Goal: Check status: Check status

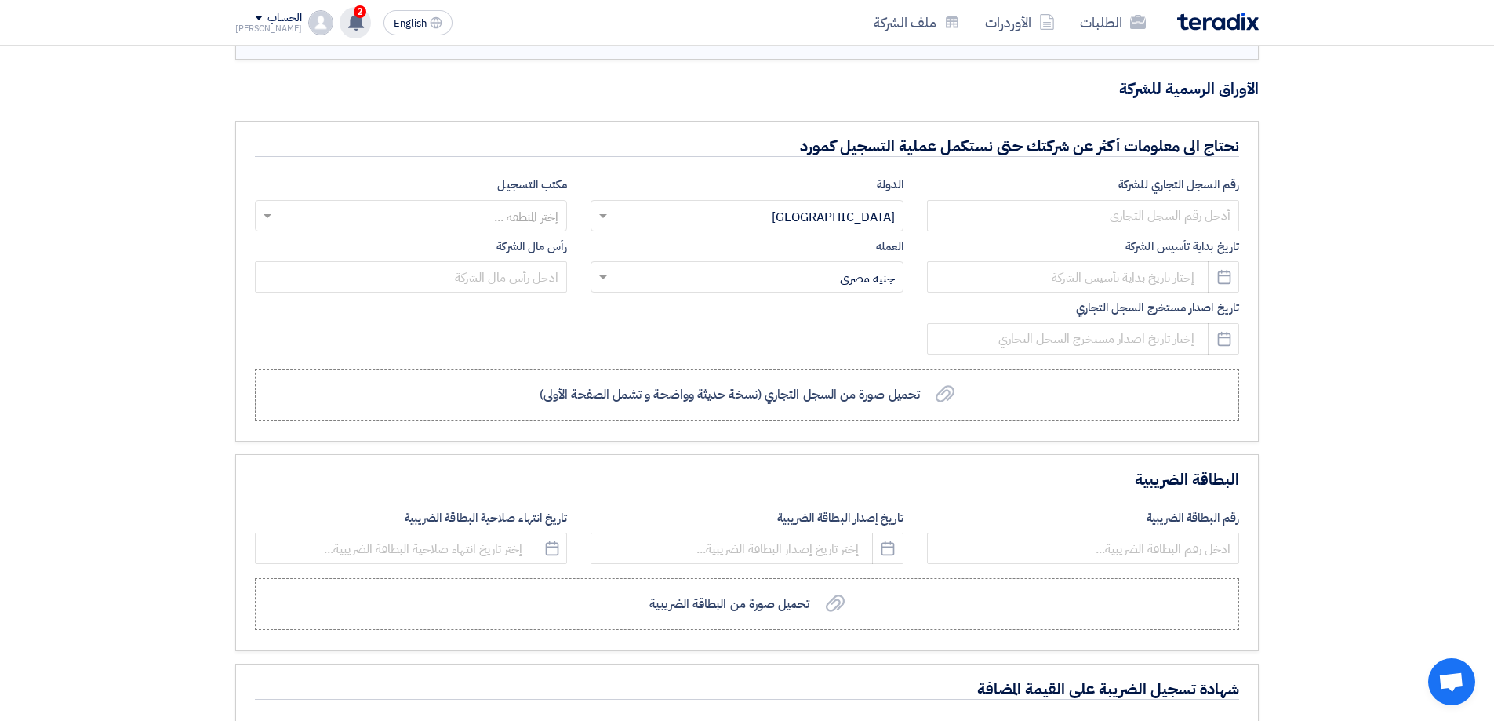
click at [339, 32] on div "2 عرض سعرك لطلب توريد مستلزمات عدد يدوية لم يعد الان تنافسي 35 minutes ago تم م…" at bounding box center [354, 22] width 31 height 31
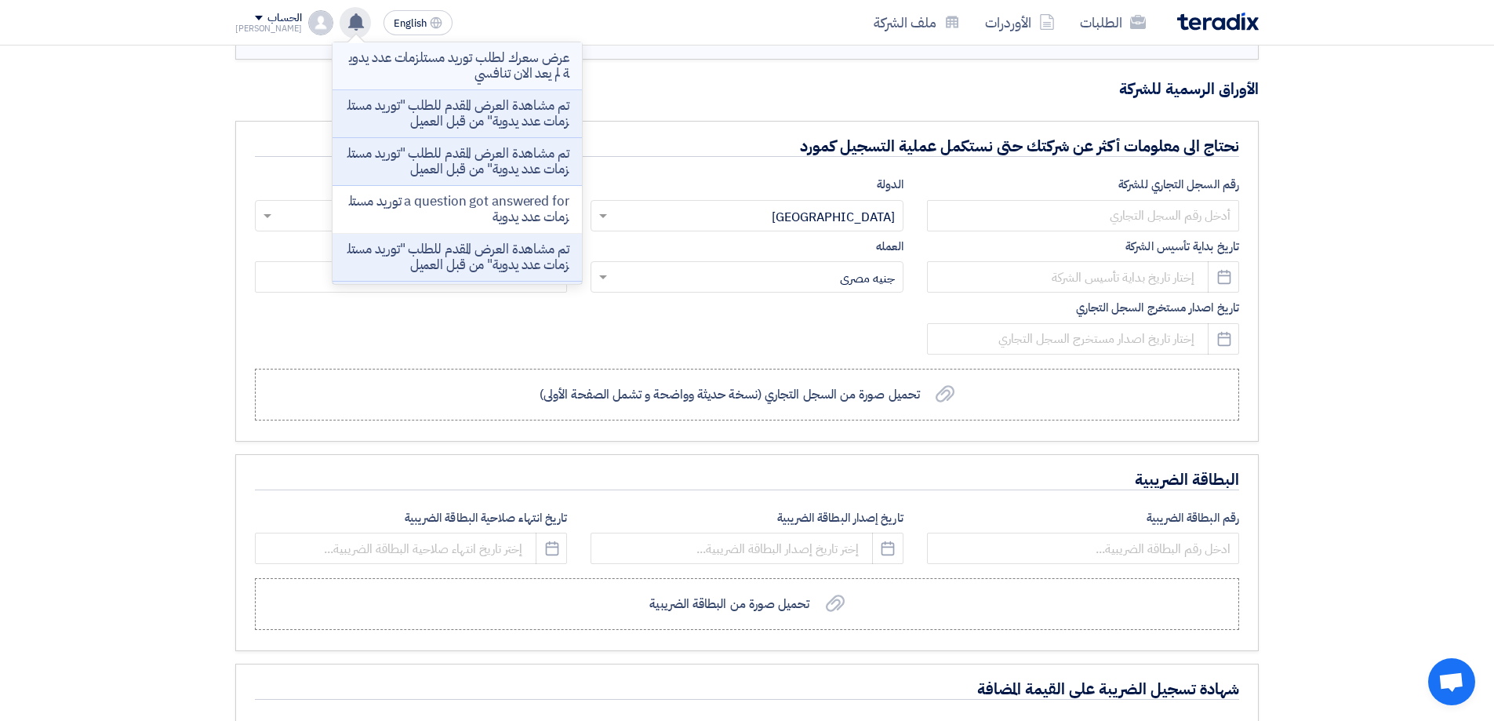
click at [511, 76] on p "عرض سعرك لطلب توريد مستلزمات عدد يدوية لم يعد الان تنافسي" at bounding box center [457, 65] width 224 height 31
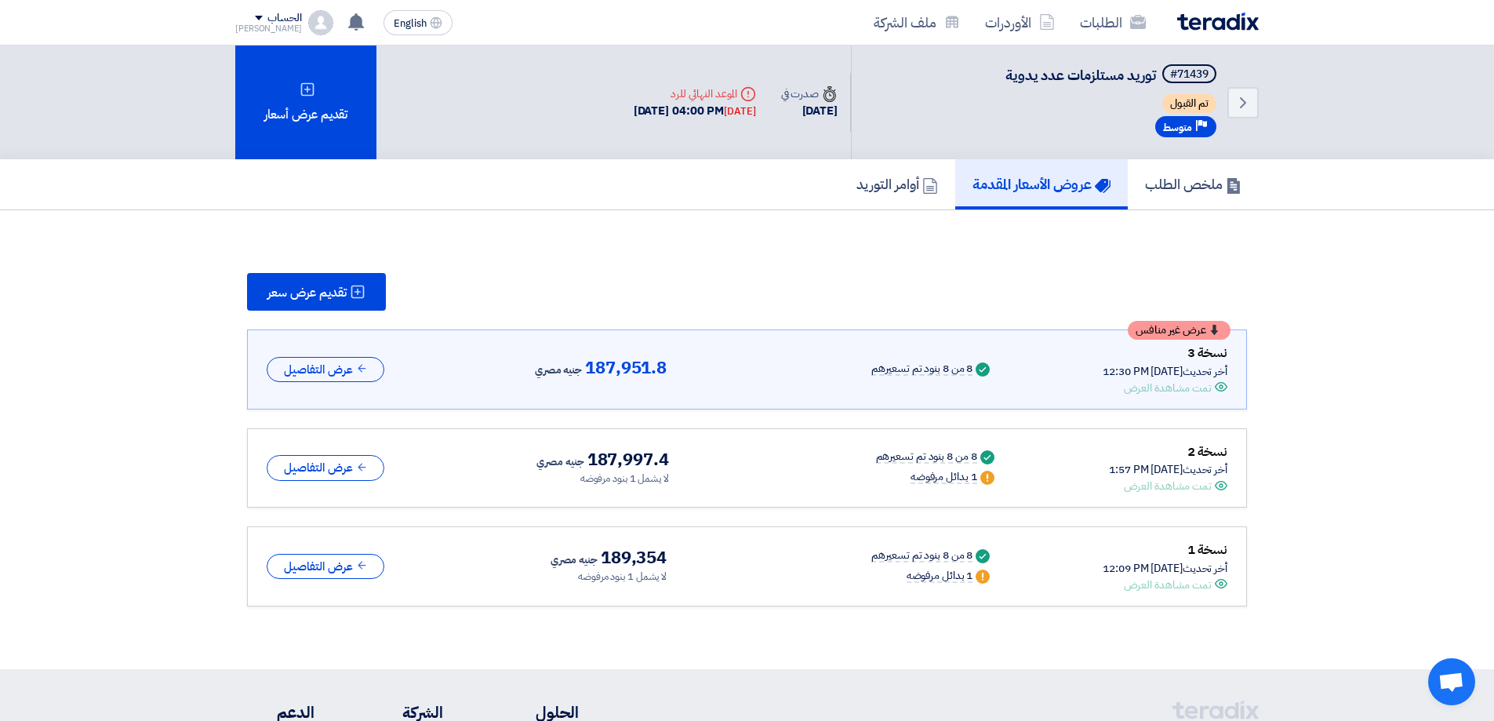
scroll to position [9, 0]
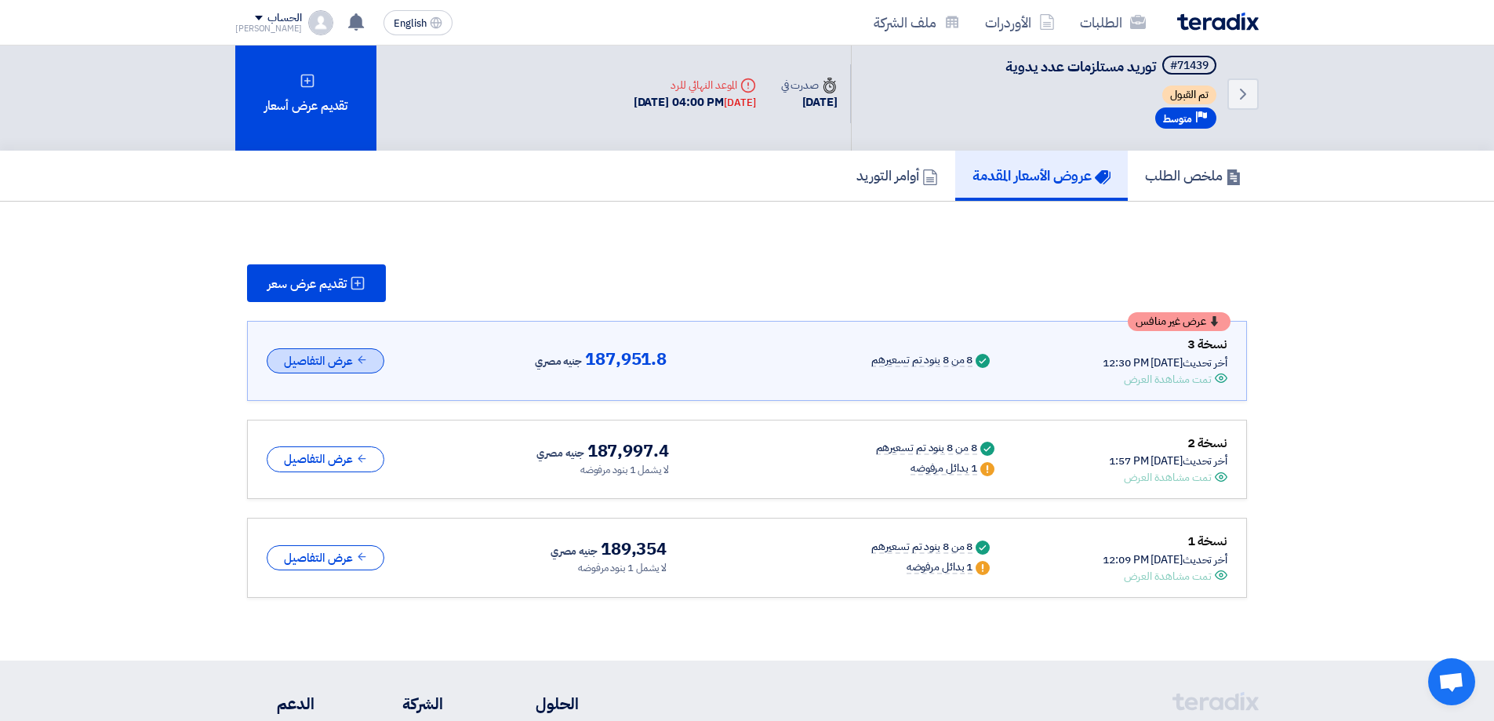
click at [340, 353] on button "عرض التفاصيل" at bounding box center [326, 361] width 118 height 26
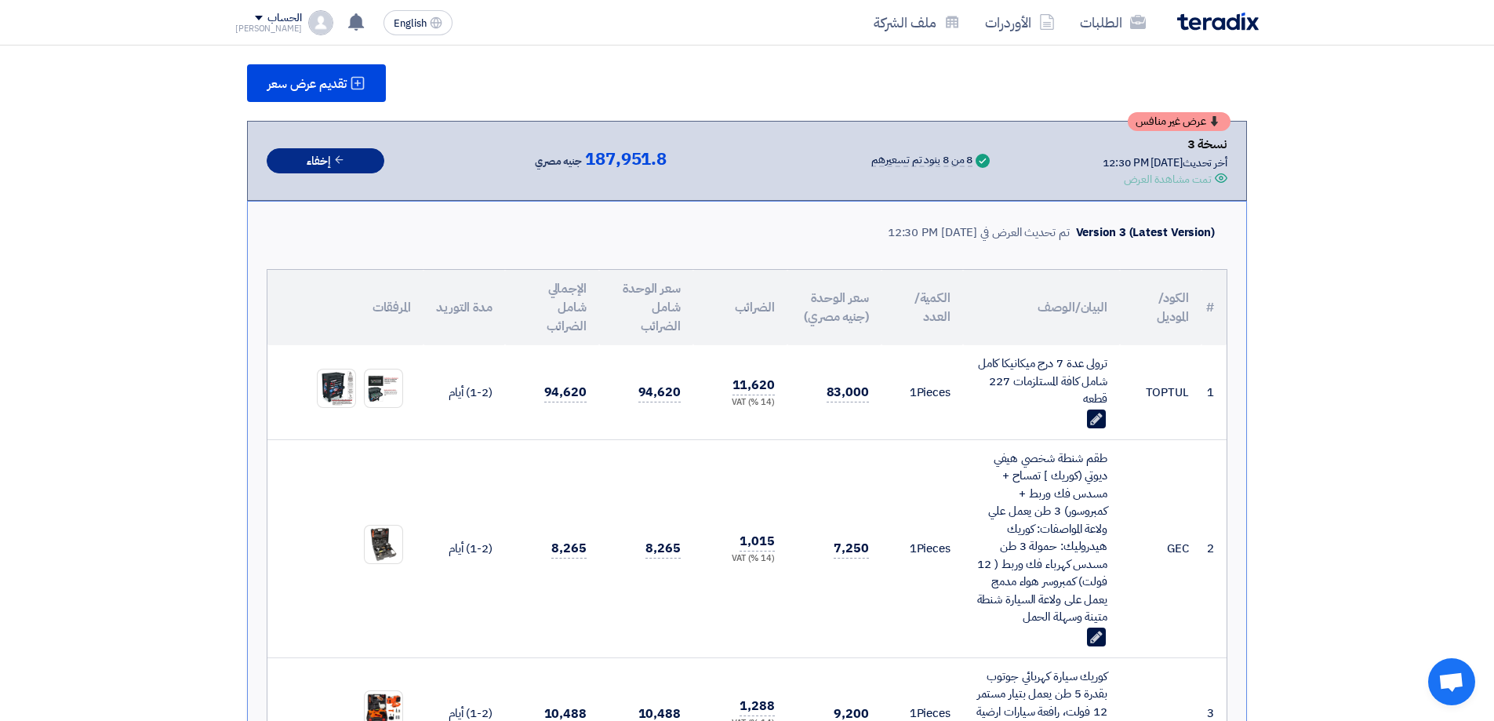
scroll to position [0, 0]
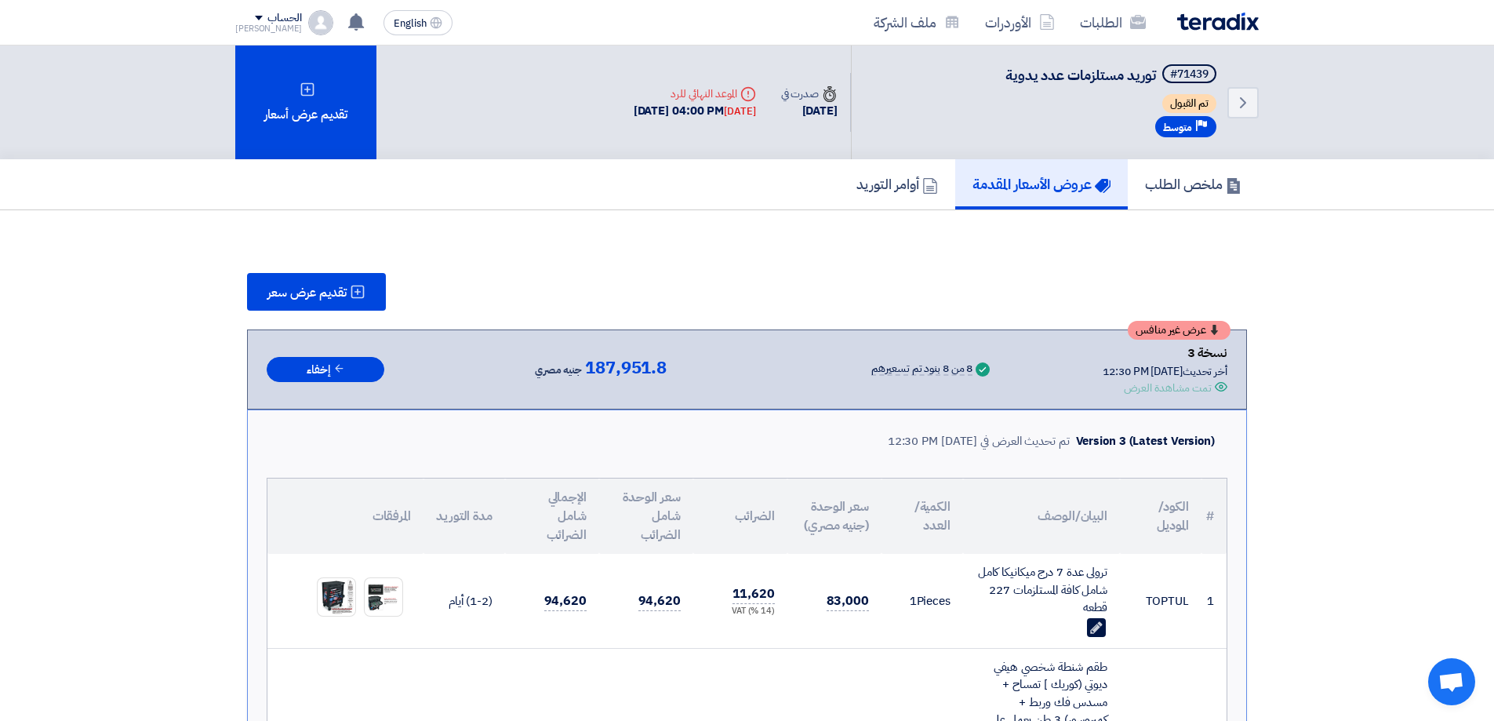
click at [1064, 170] on link "عروض الأسعار المقدمة" at bounding box center [1041, 184] width 172 height 50
click at [911, 185] on h5 "أوامر التوريد" at bounding box center [897, 184] width 82 height 18
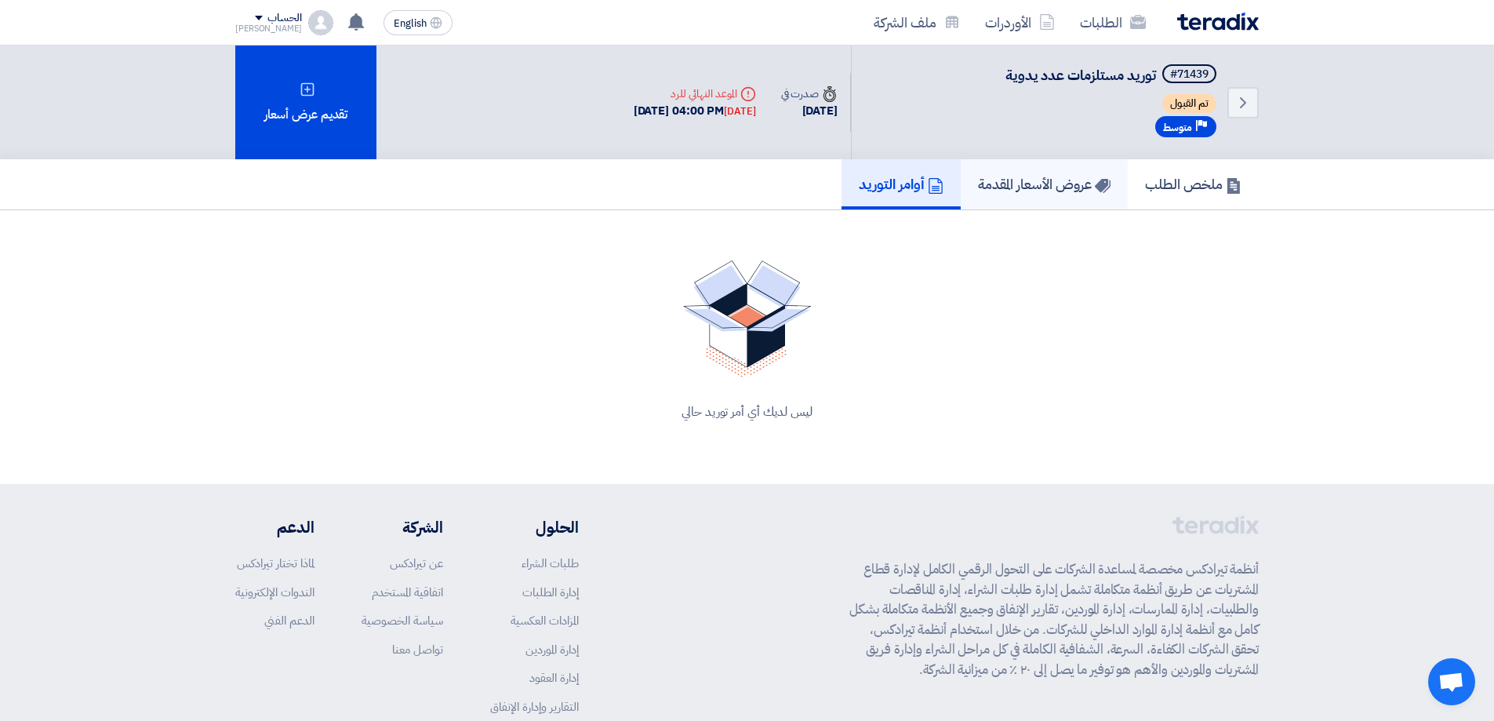
click at [1052, 196] on link "عروض الأسعار المقدمة" at bounding box center [1043, 184] width 167 height 50
